Goal: Find specific page/section: Find specific page/section

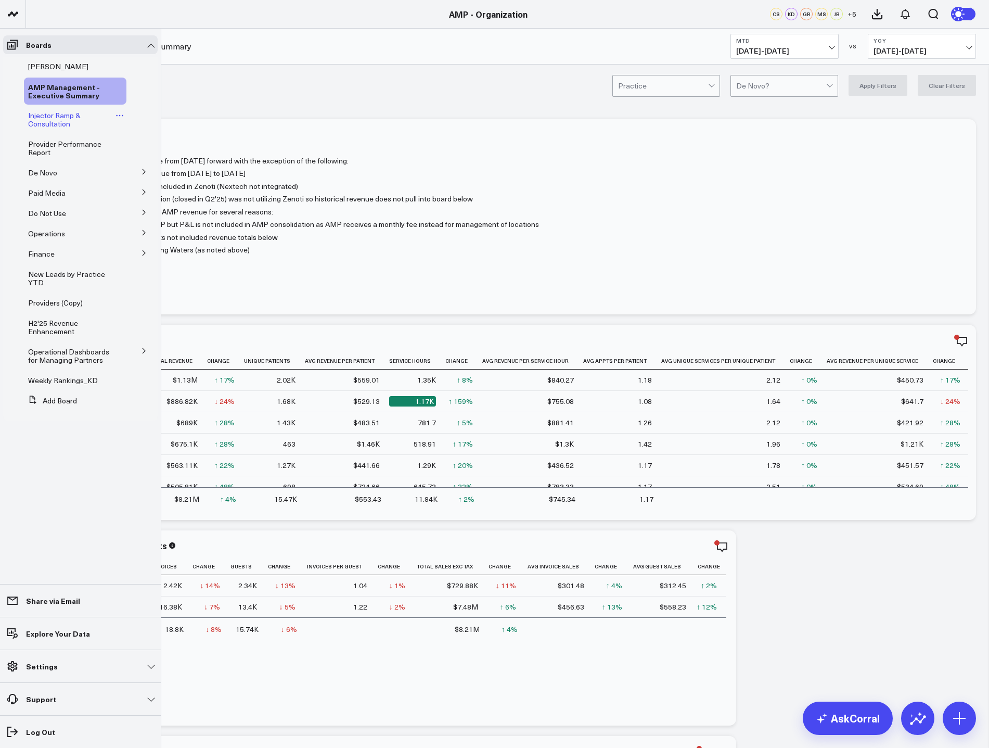
click at [66, 121] on span "Injector Ramp & Consultation" at bounding box center [54, 119] width 53 height 18
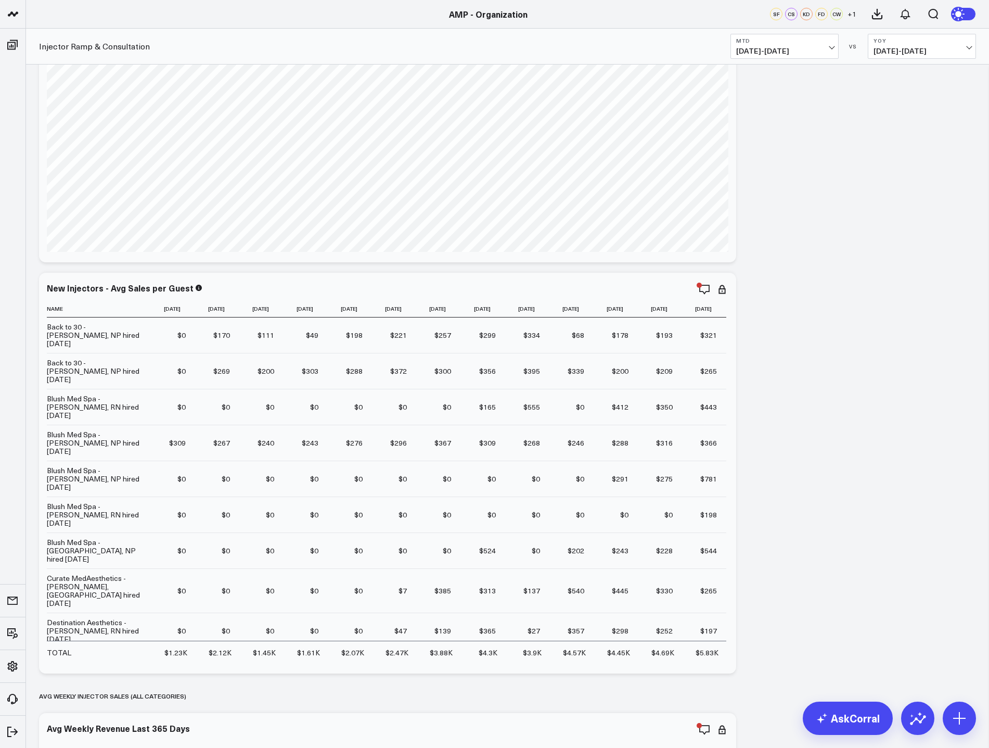
scroll to position [520, 0]
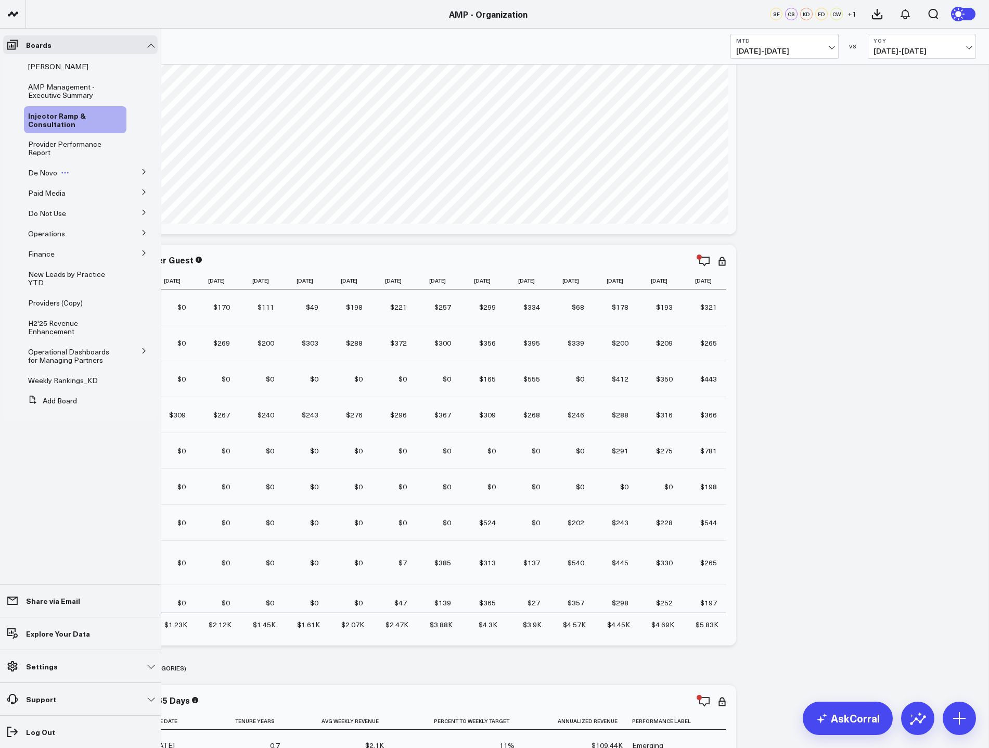
click at [85, 171] on div "De Novo" at bounding box center [75, 172] width 102 height 19
click at [38, 170] on span "De Novo" at bounding box center [42, 173] width 29 height 10
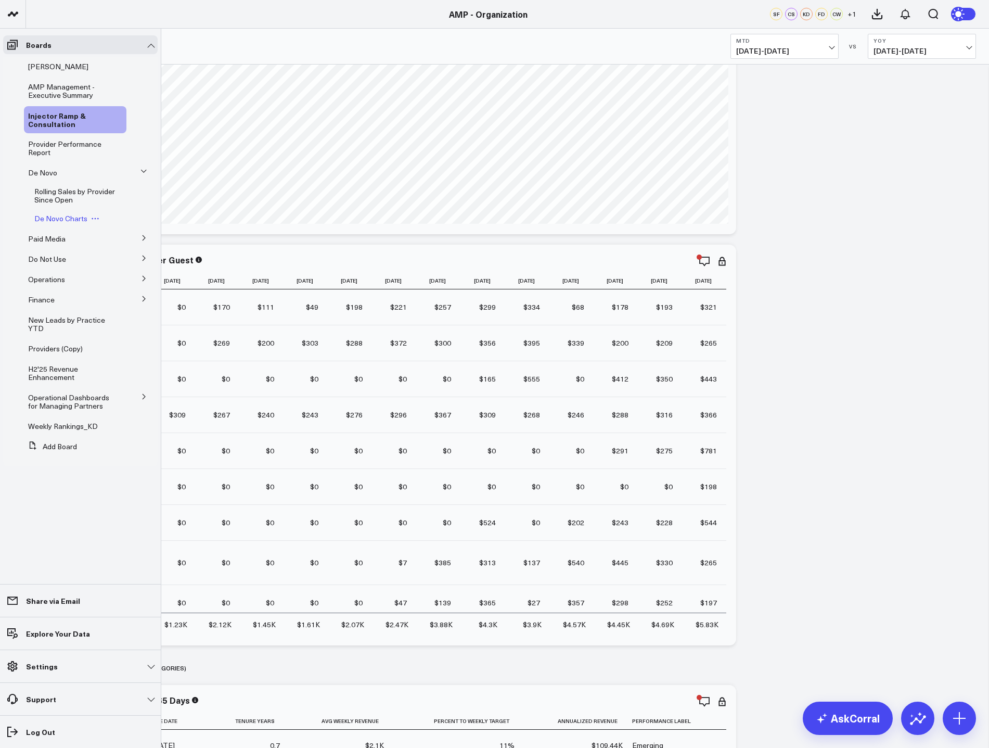
click at [69, 218] on span "De Novo Charts" at bounding box center [60, 218] width 53 height 10
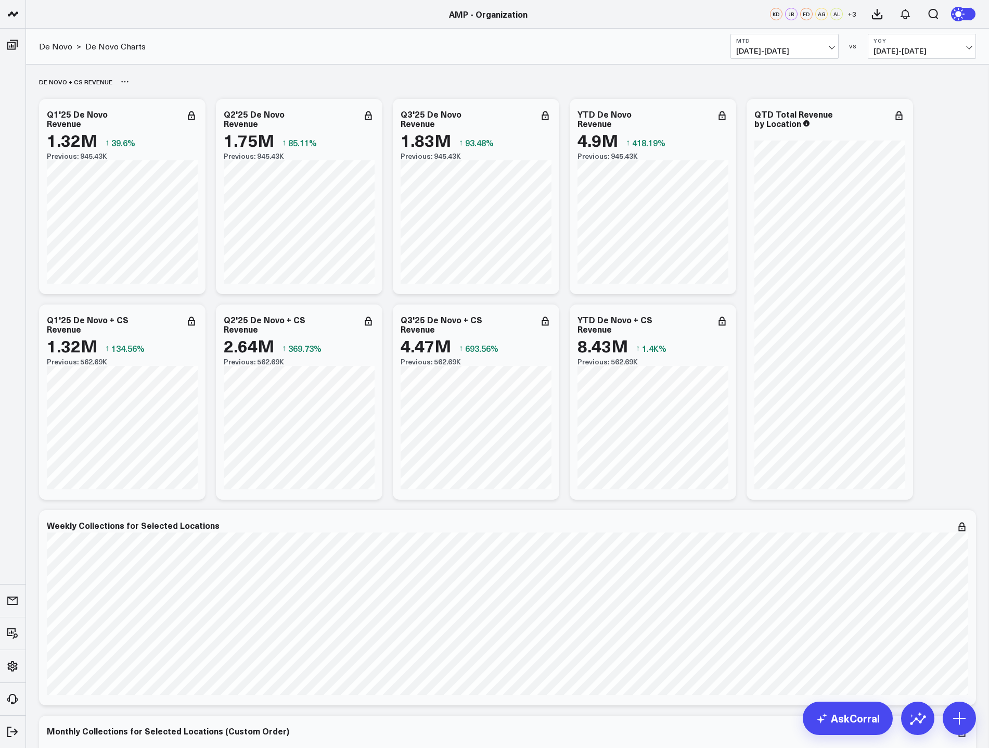
click at [417, 74] on div "De Novo + CS Revenue" at bounding box center [507, 82] width 937 height 24
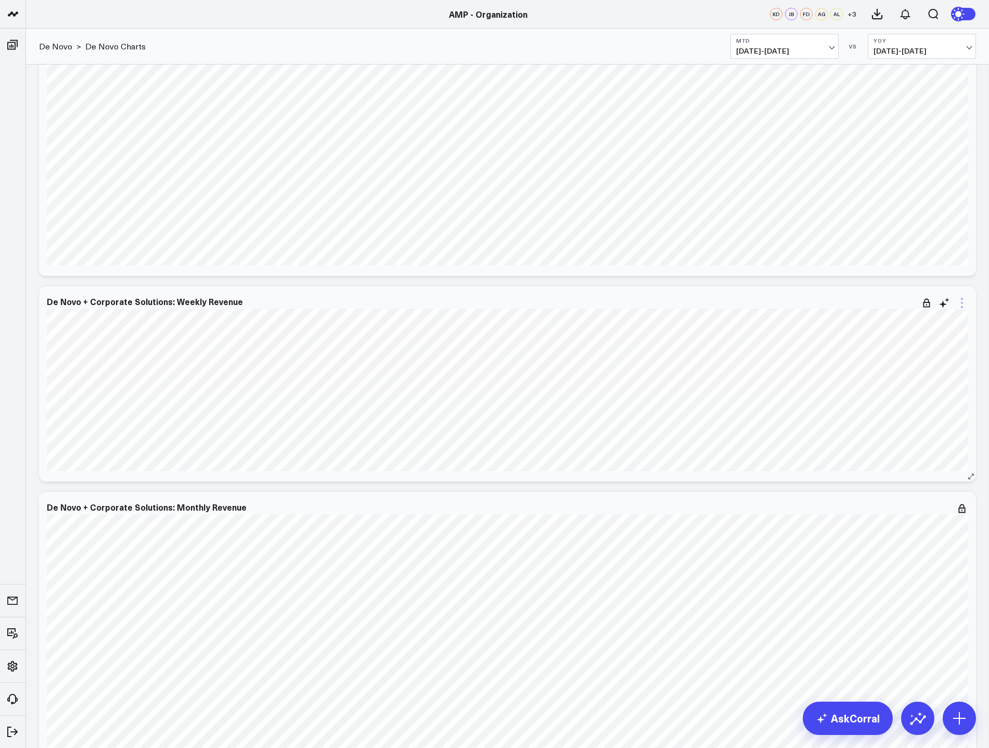
scroll to position [1040, 0]
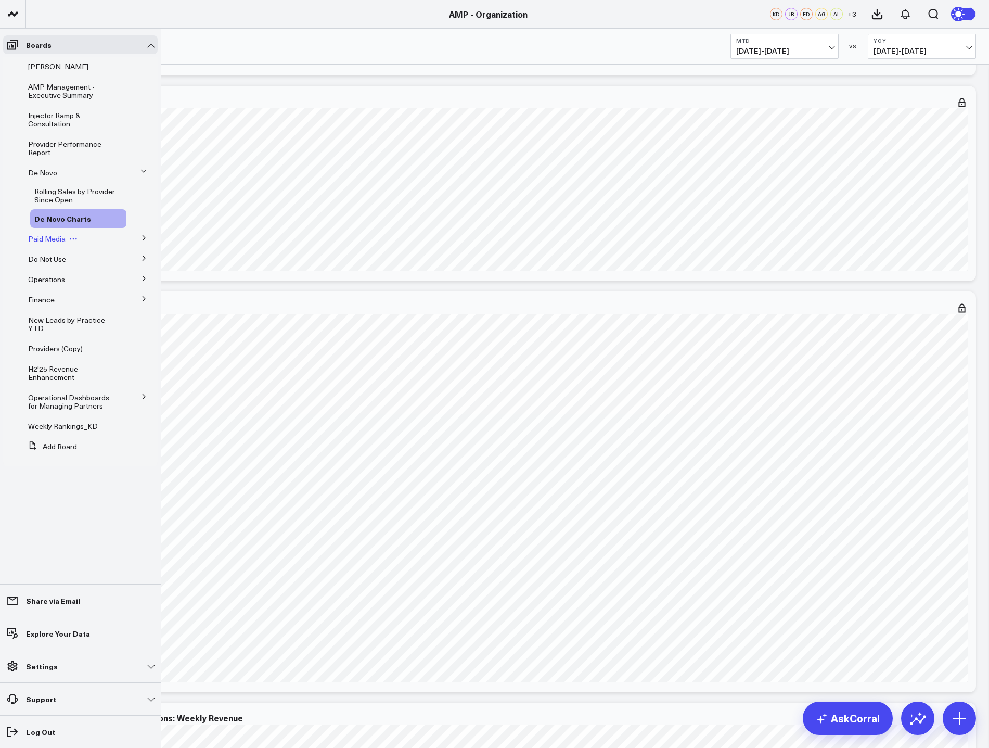
click at [52, 237] on span "Paid Media" at bounding box center [46, 239] width 37 height 10
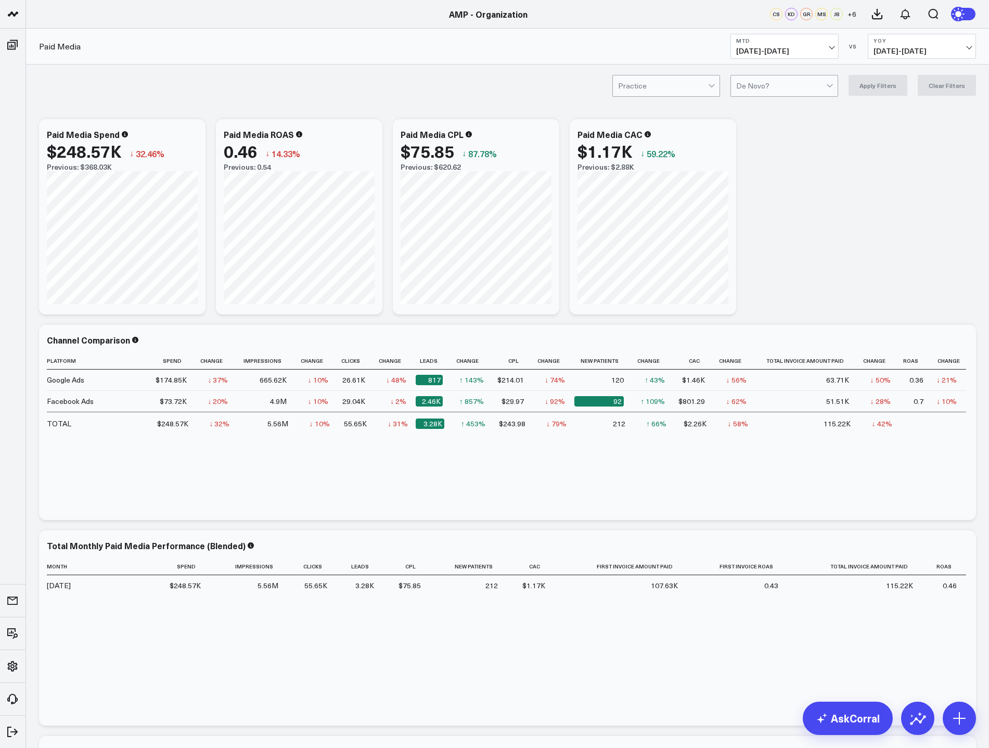
click at [481, 69] on div "Practice De Novo? Apply Filters Clear Filters" at bounding box center [507, 86] width 963 height 42
click at [826, 51] on span "[DATE] - [DATE]" at bounding box center [784, 51] width 97 height 8
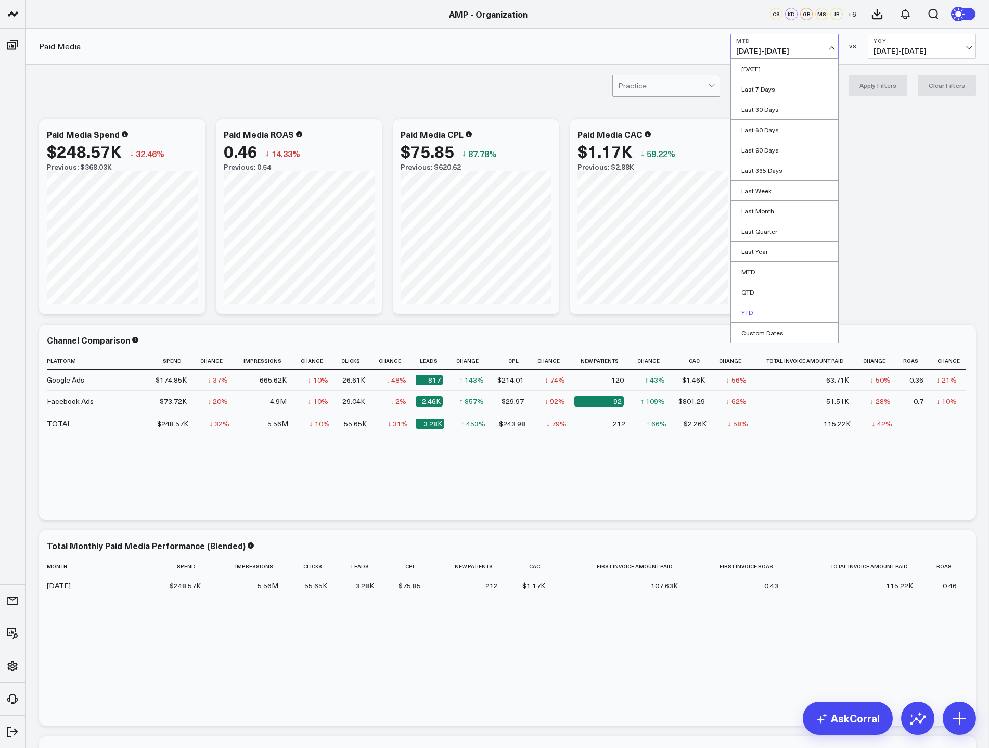
click at [771, 312] on link "YTD" at bounding box center [784, 312] width 107 height 20
